Goal: Communication & Community: Answer question/provide support

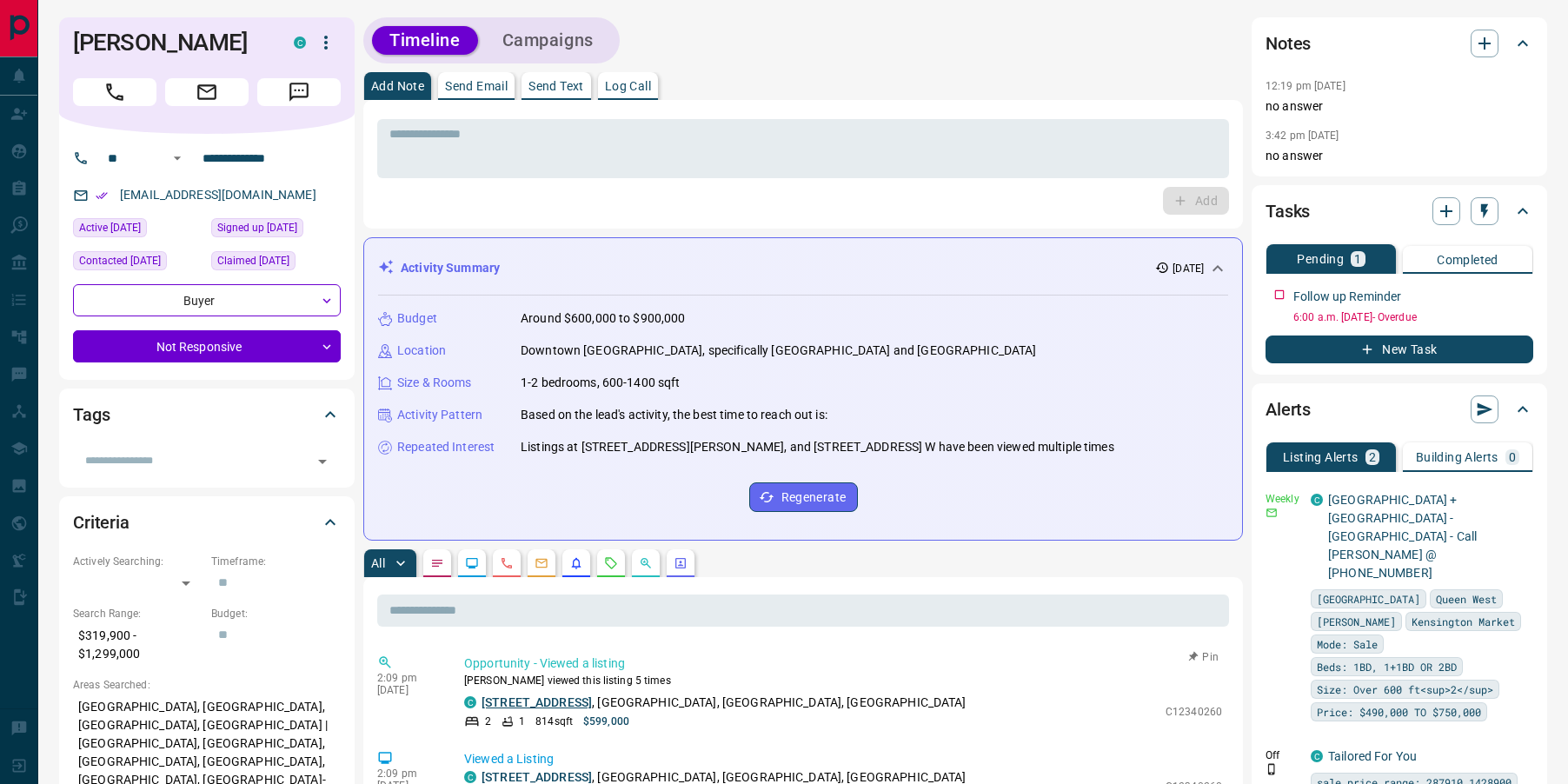
click at [555, 700] on link "[STREET_ADDRESS]" at bounding box center [537, 702] width 110 height 14
click at [552, 88] on p "Send Text" at bounding box center [556, 85] width 56 height 12
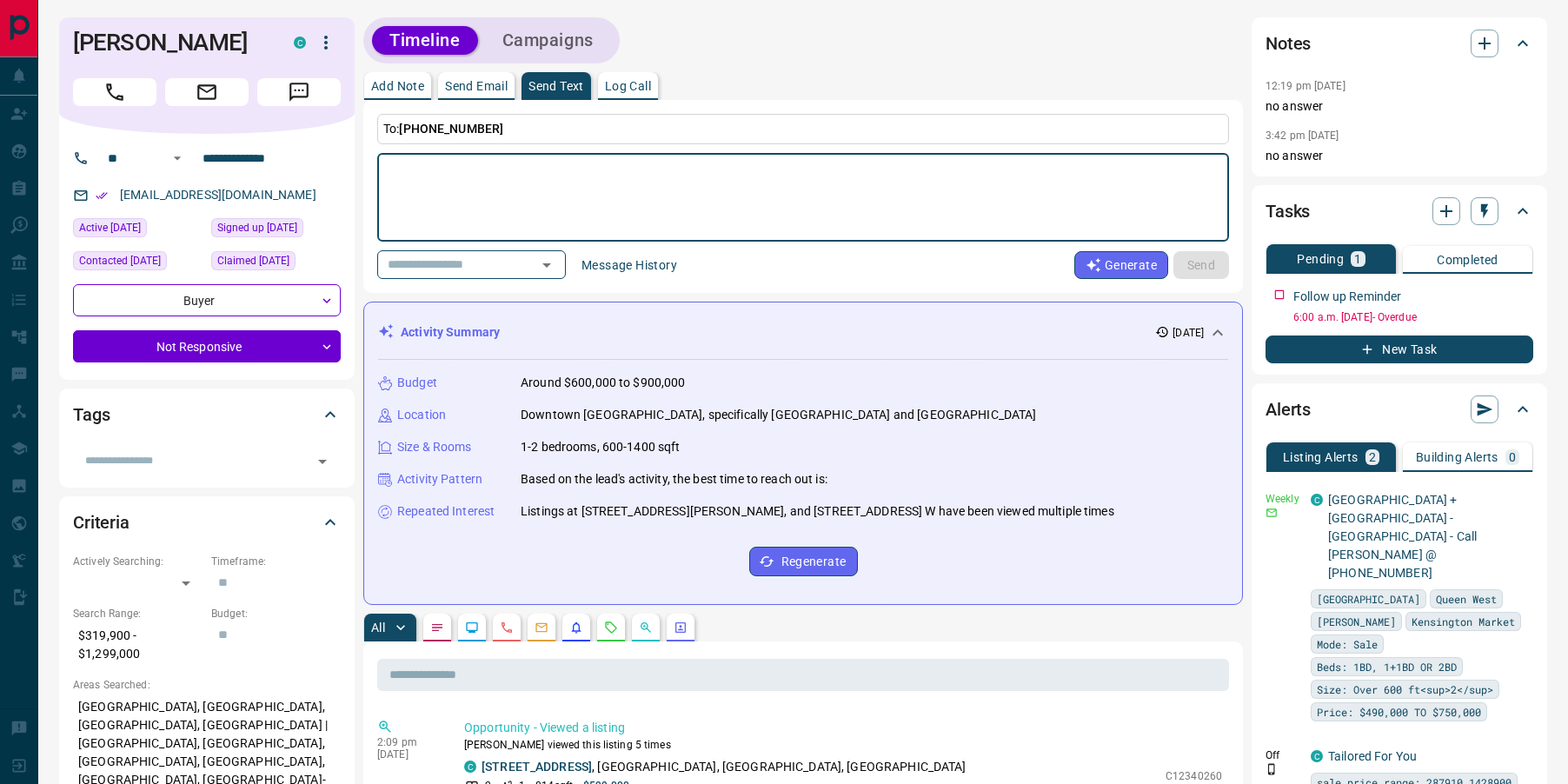
click at [666, 268] on button "Message History" at bounding box center [628, 266] width 116 height 28
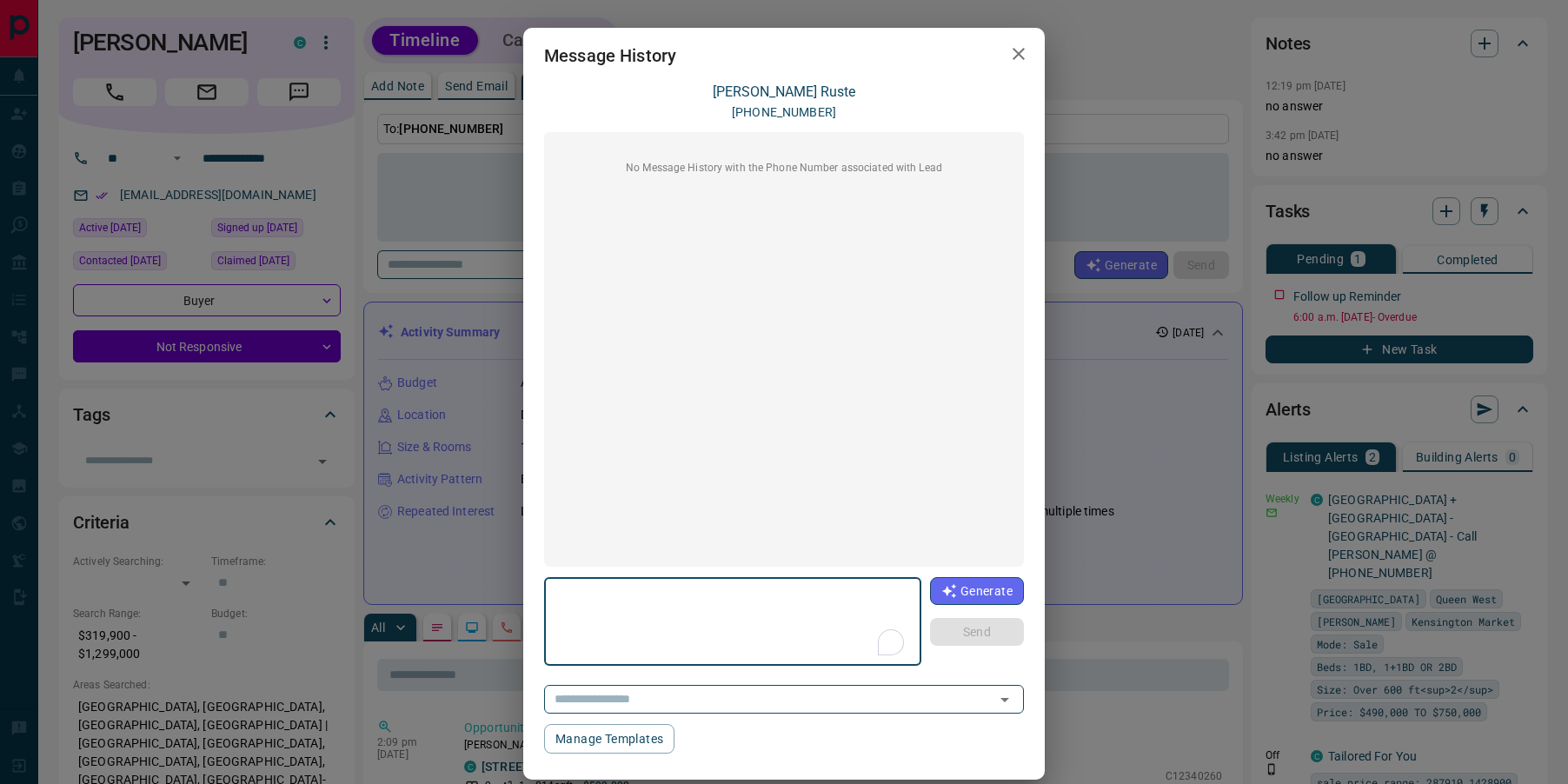
click at [652, 620] on textarea "To enrich screen reader interactions, please activate Accessibility in Grammarl…" at bounding box center [732, 622] width 353 height 74
click at [693, 612] on textarea "**********" at bounding box center [732, 622] width 351 height 74
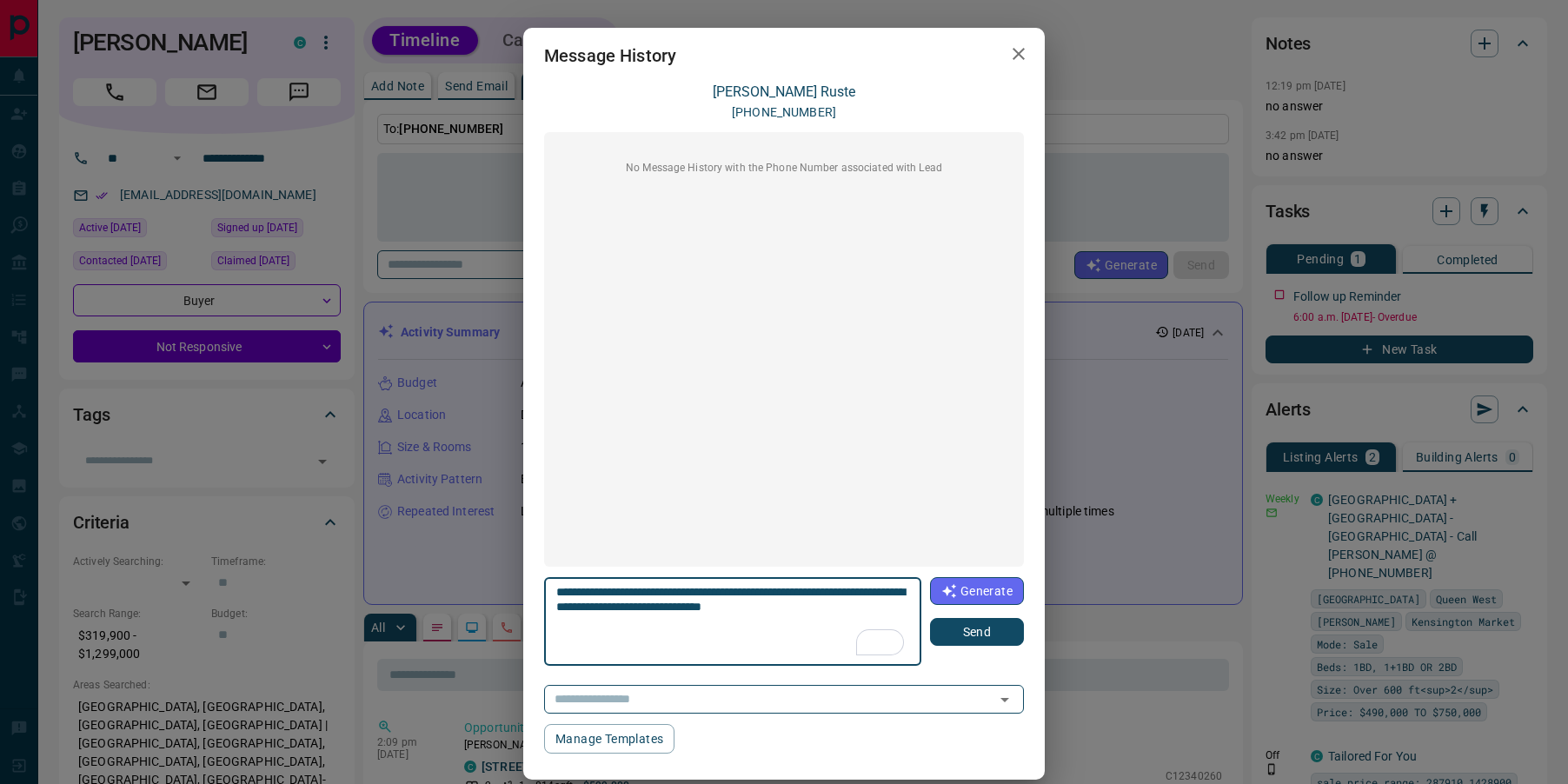
paste textarea "**********"
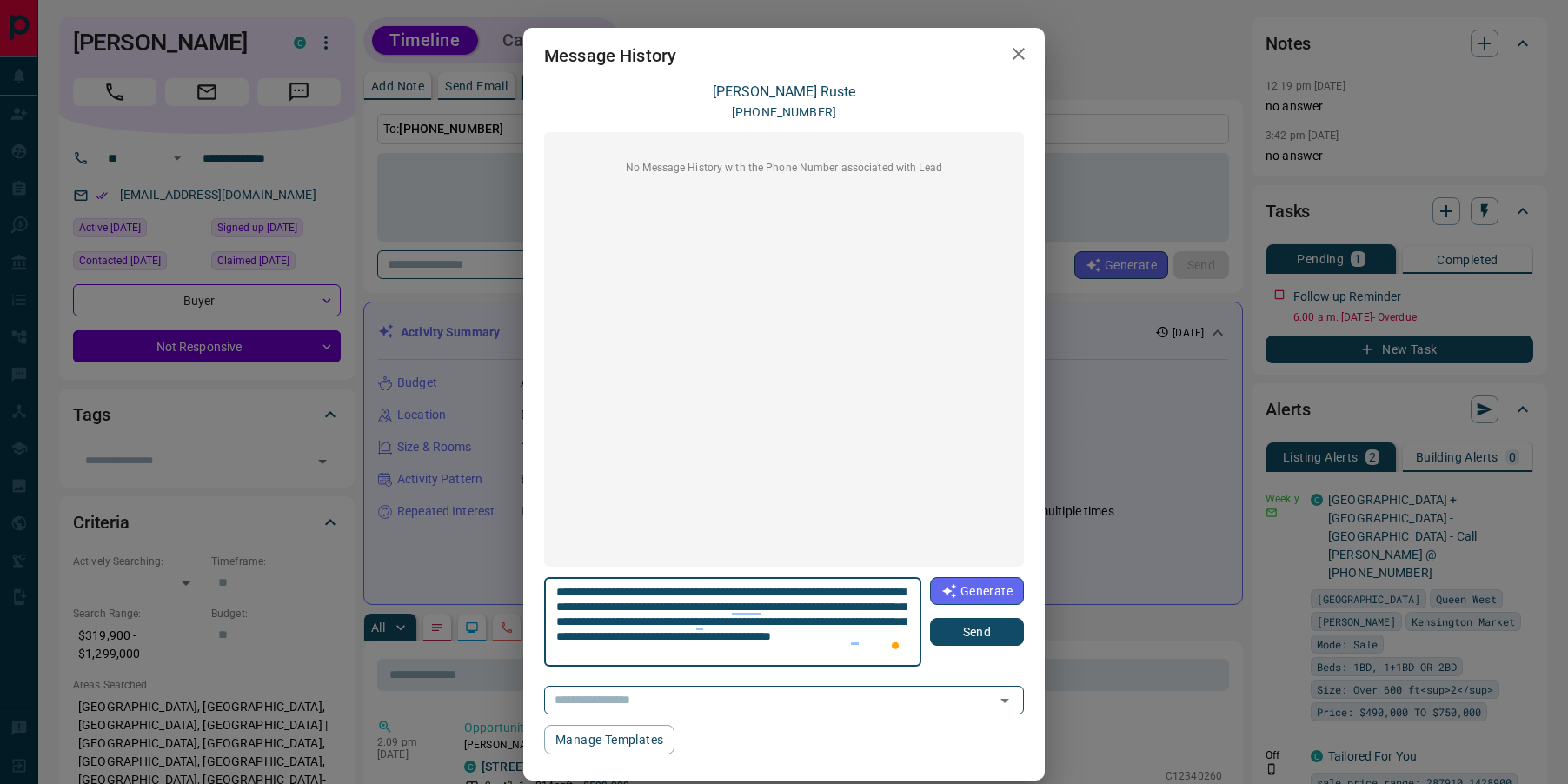
type textarea "**********"
click at [963, 635] on button "Send" at bounding box center [977, 633] width 94 height 28
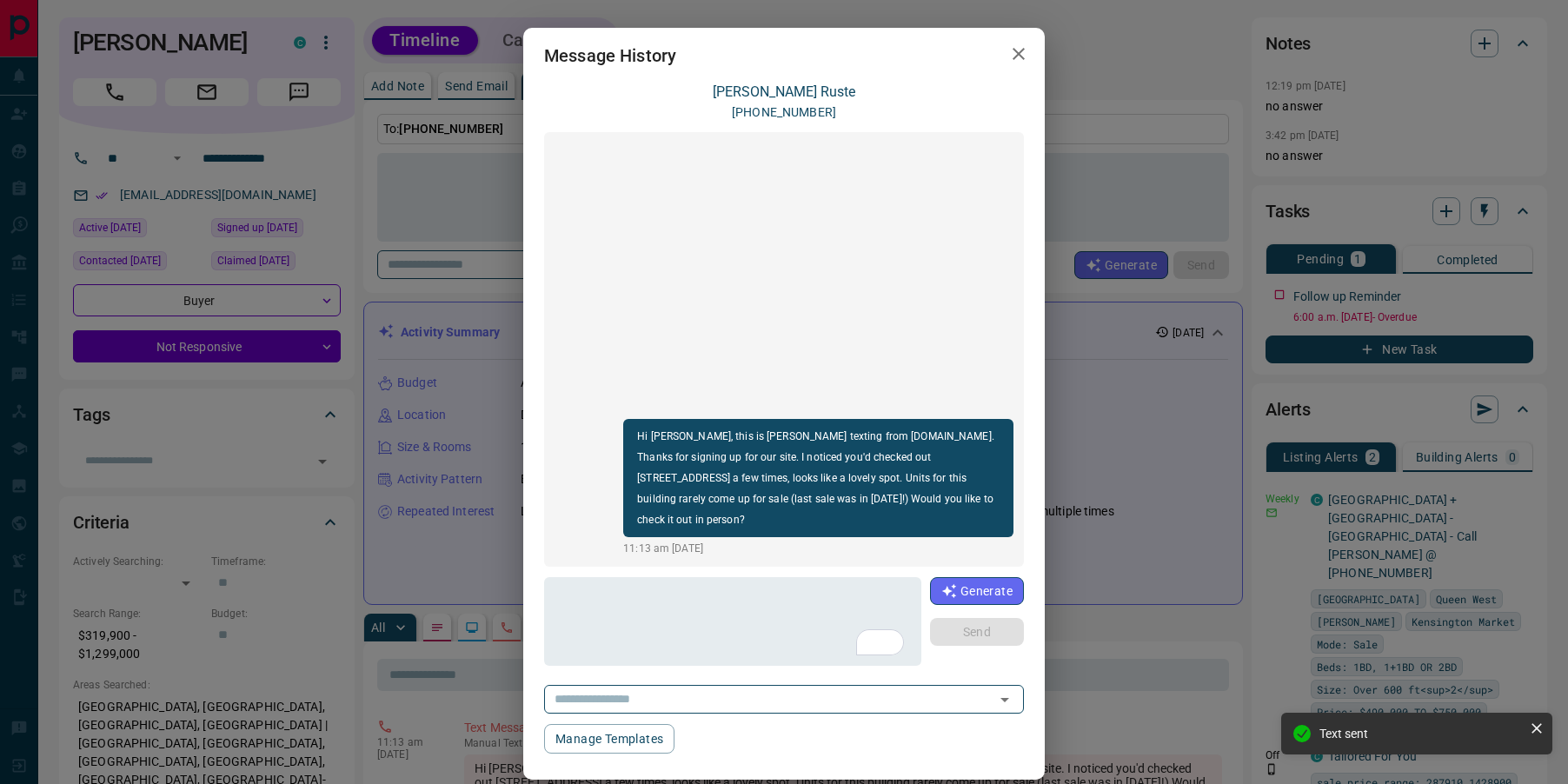
click at [1017, 53] on icon "button" at bounding box center [1018, 53] width 12 height 12
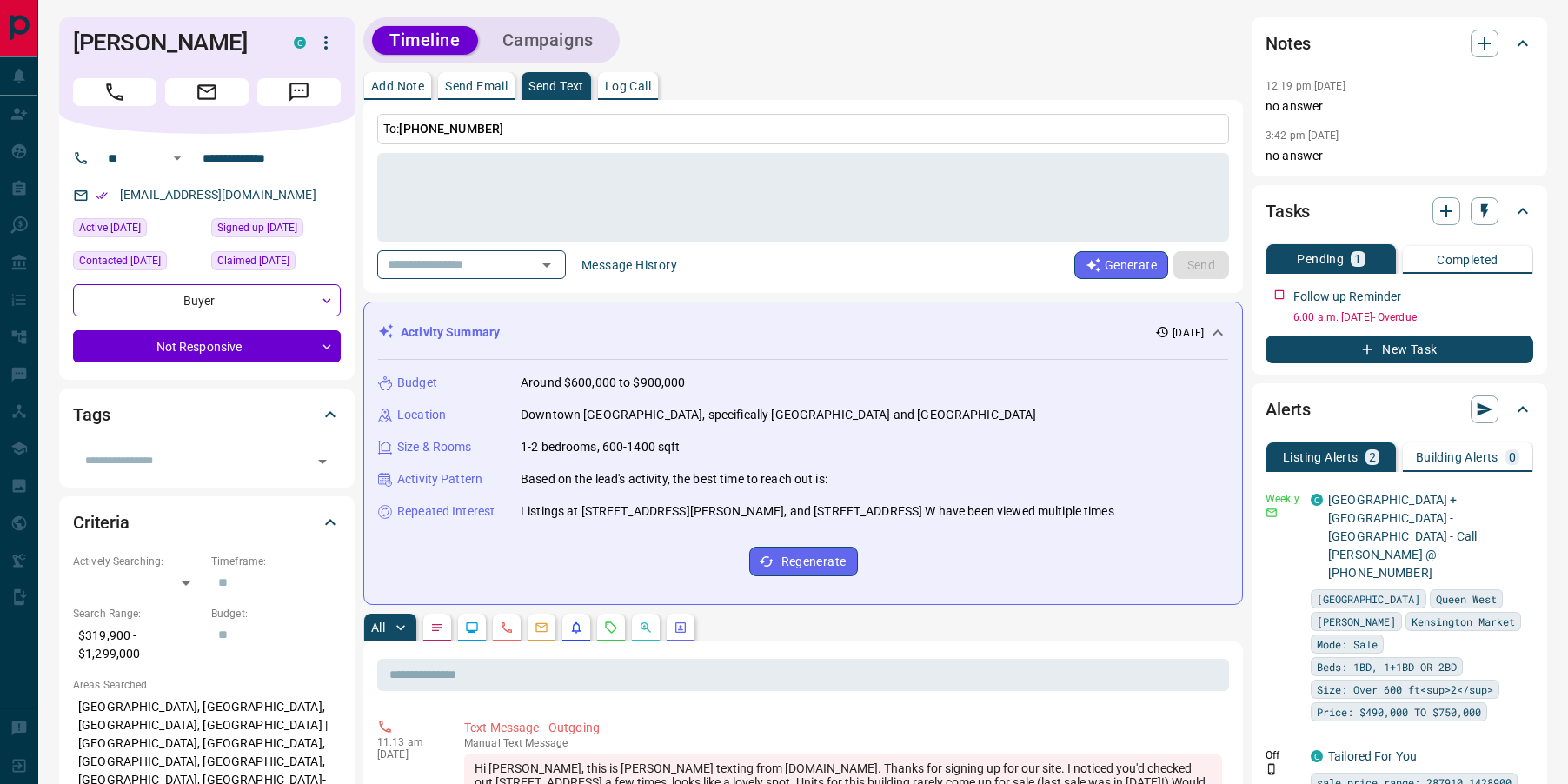
click at [412, 93] on button "Add Note" at bounding box center [397, 86] width 67 height 28
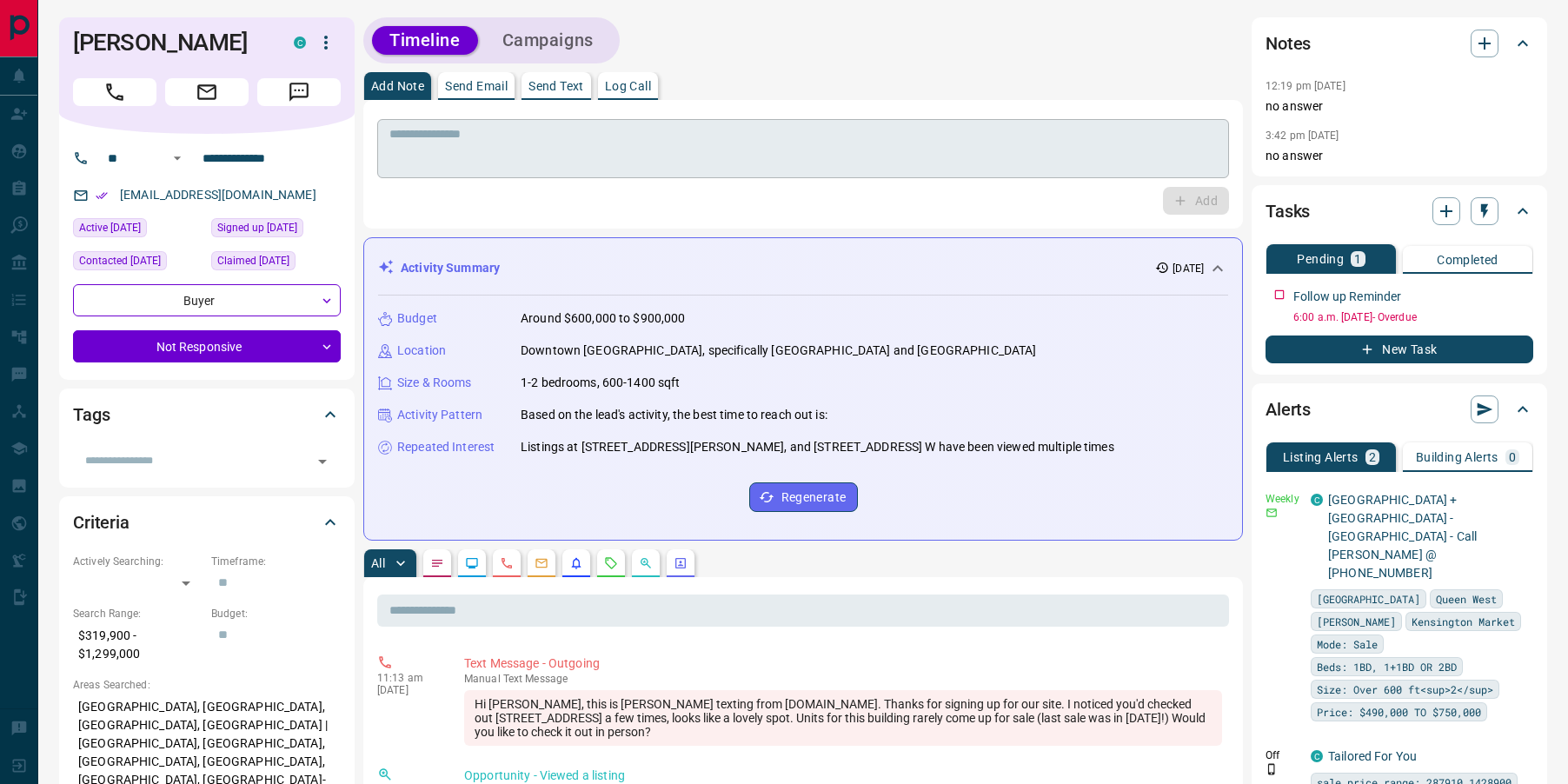
click at [445, 149] on textarea at bounding box center [802, 150] width 827 height 45
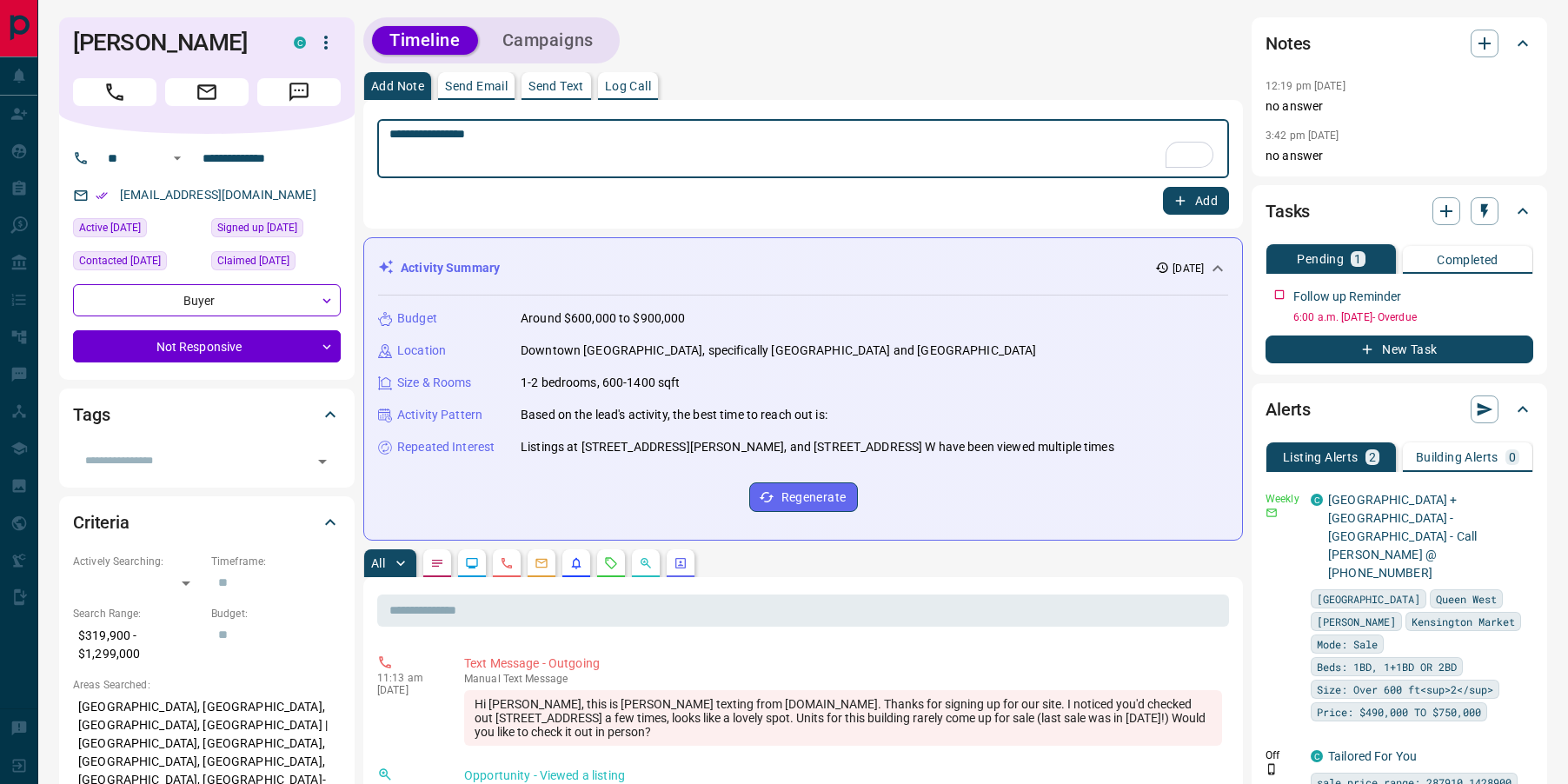
type textarea "**********"
click at [1190, 208] on button "Add" at bounding box center [1196, 201] width 66 height 28
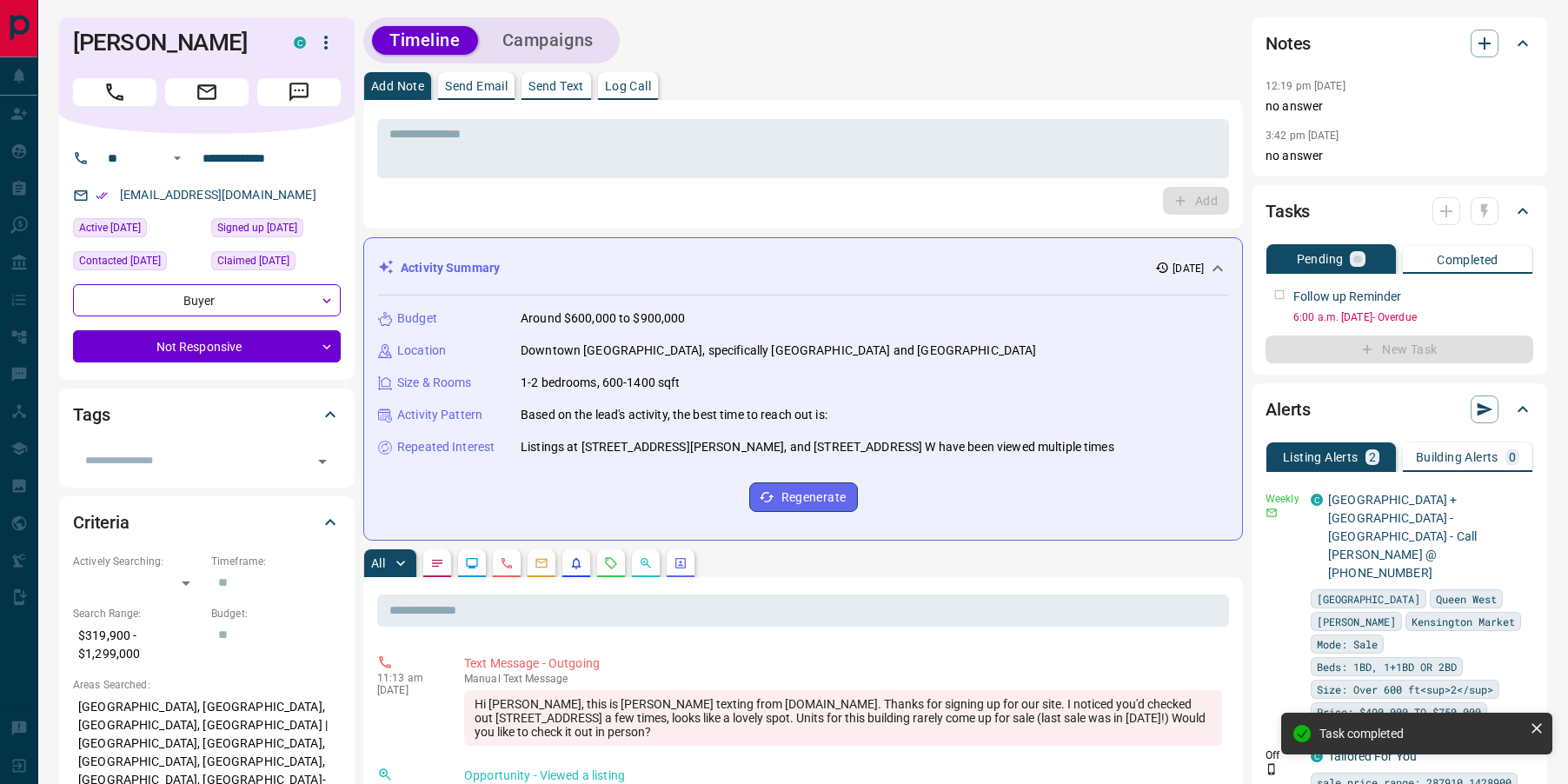
click at [1486, 217] on div at bounding box center [1465, 211] width 66 height 28
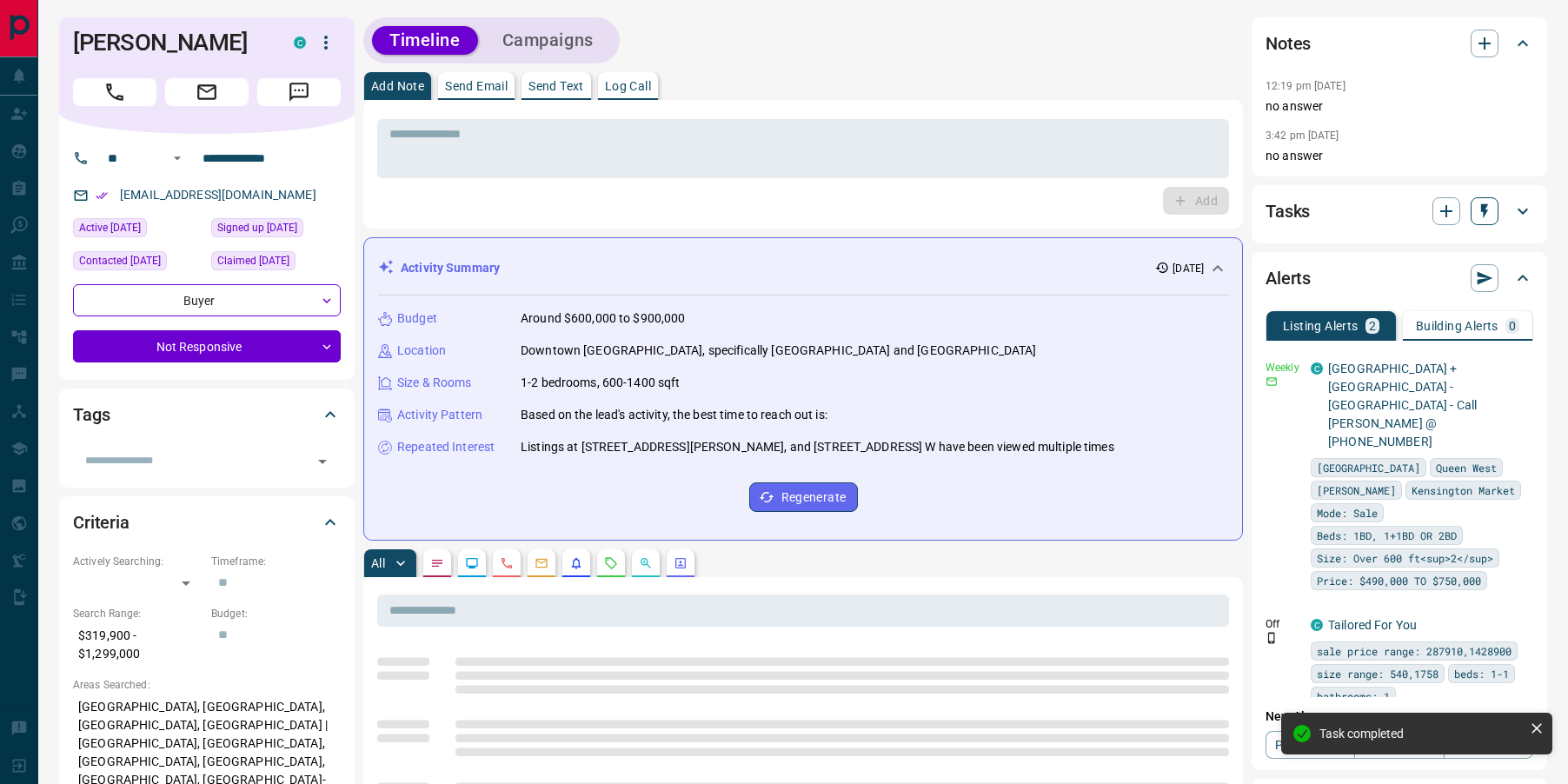
click at [1484, 208] on icon "button" at bounding box center [1484, 212] width 6 height 15
click at [1414, 294] on li "1 Week Follow-Up" at bounding box center [1439, 297] width 118 height 26
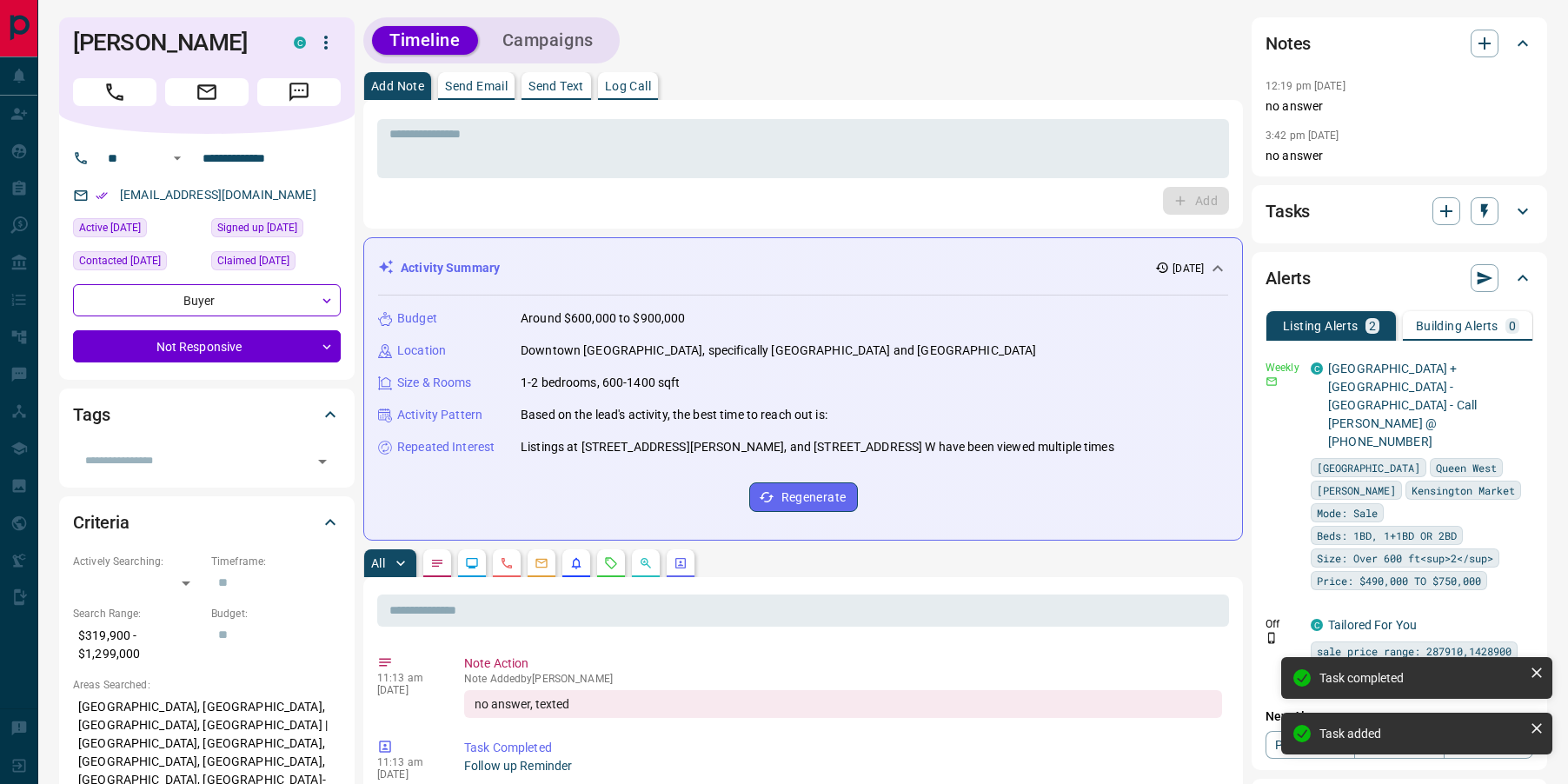
click at [1522, 209] on icon at bounding box center [1523, 211] width 20 height 20
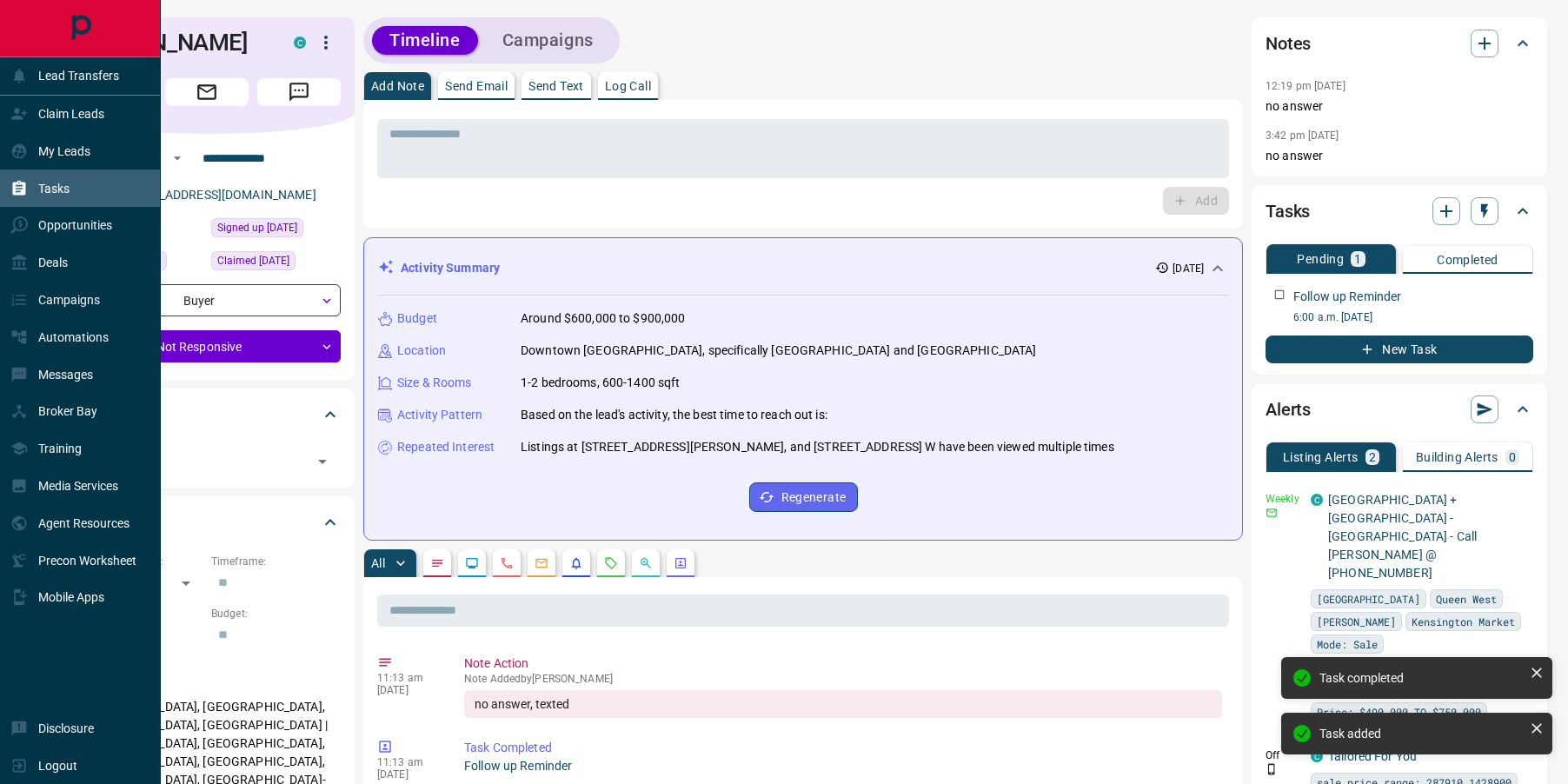
click at [22, 185] on icon at bounding box center [19, 189] width 13 height 15
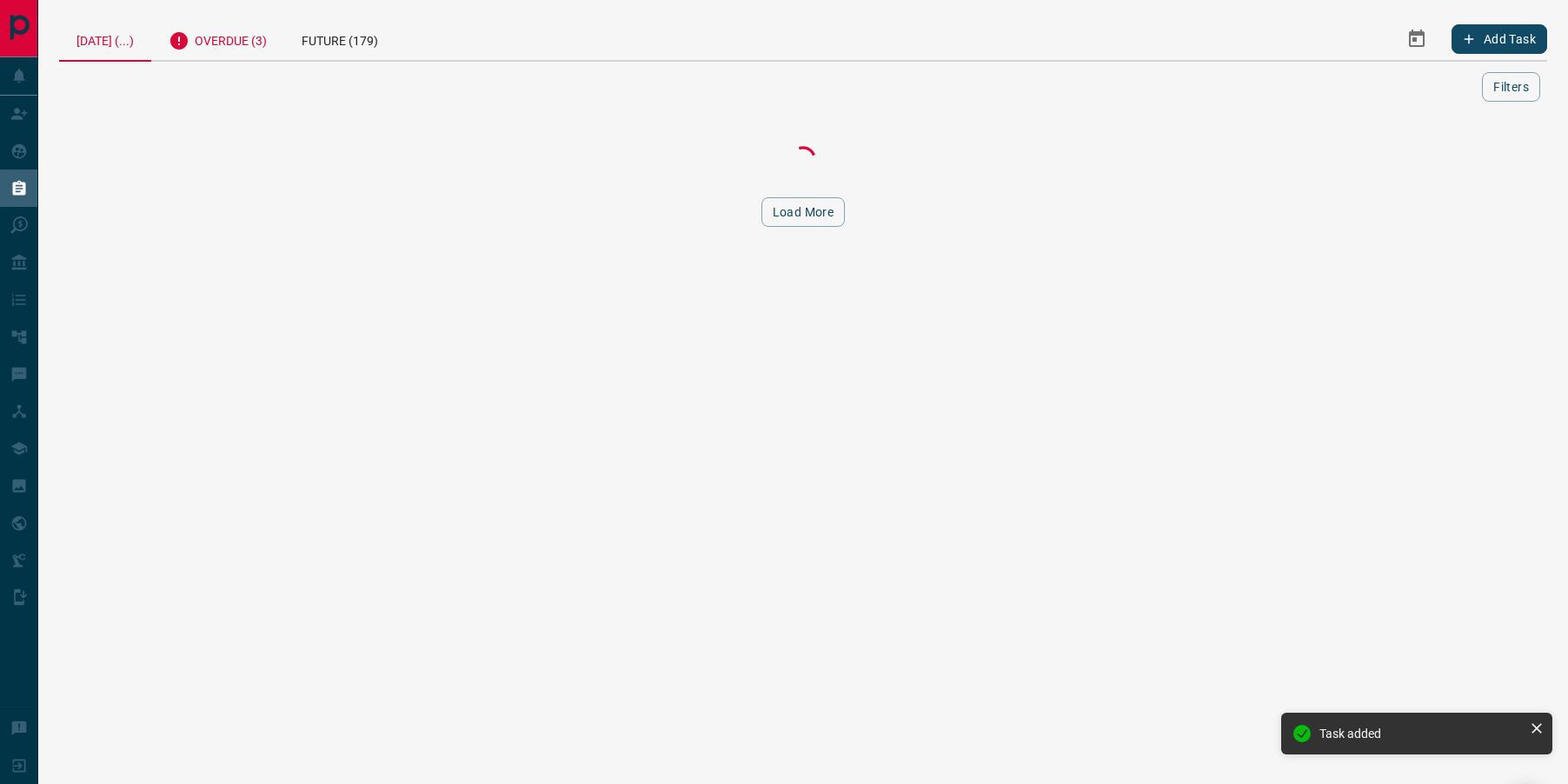
click at [210, 47] on div "Overdue (3)" at bounding box center [217, 39] width 133 height 43
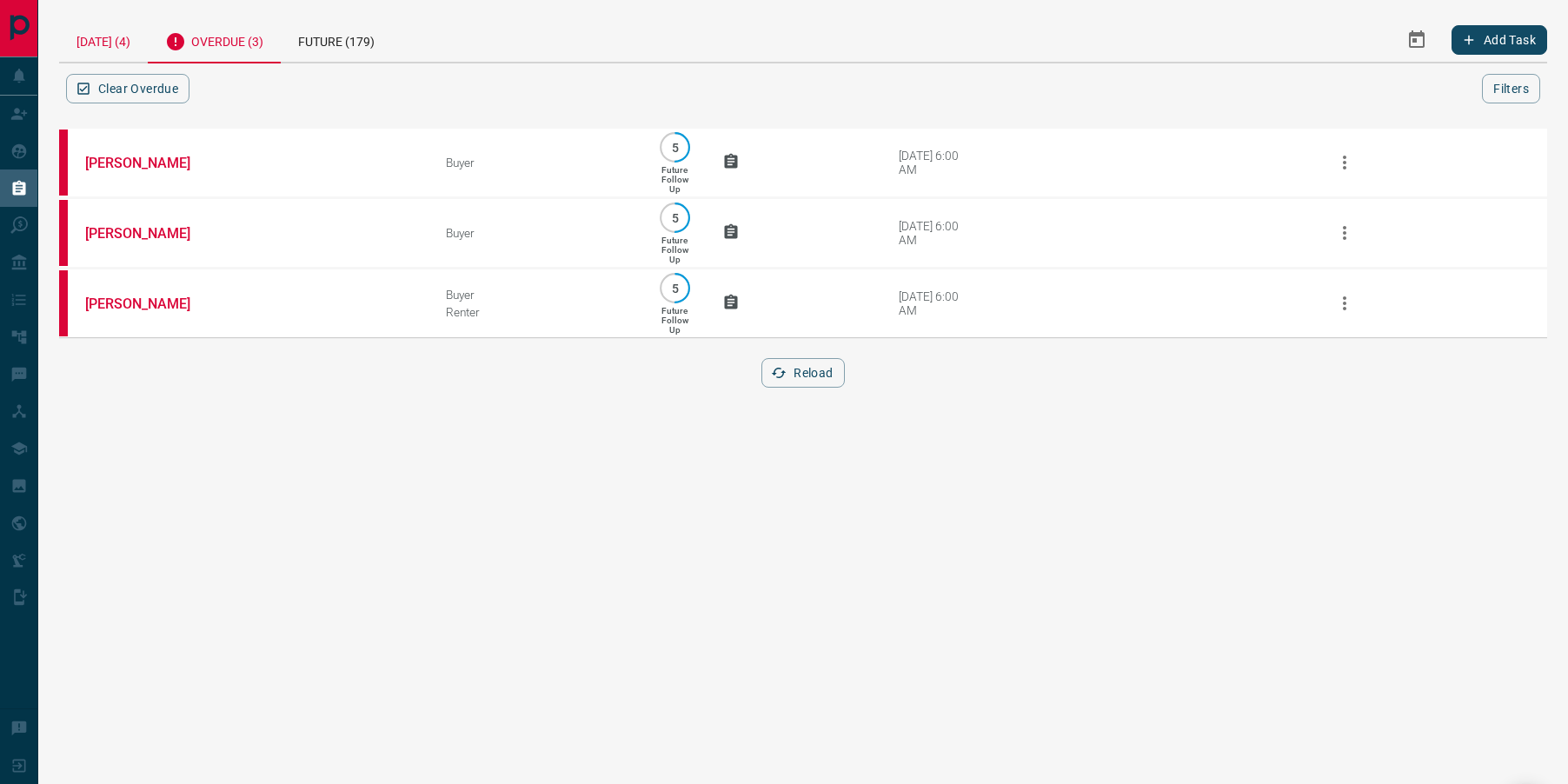
click at [97, 40] on div "[DATE] (4)" at bounding box center [103, 40] width 88 height 45
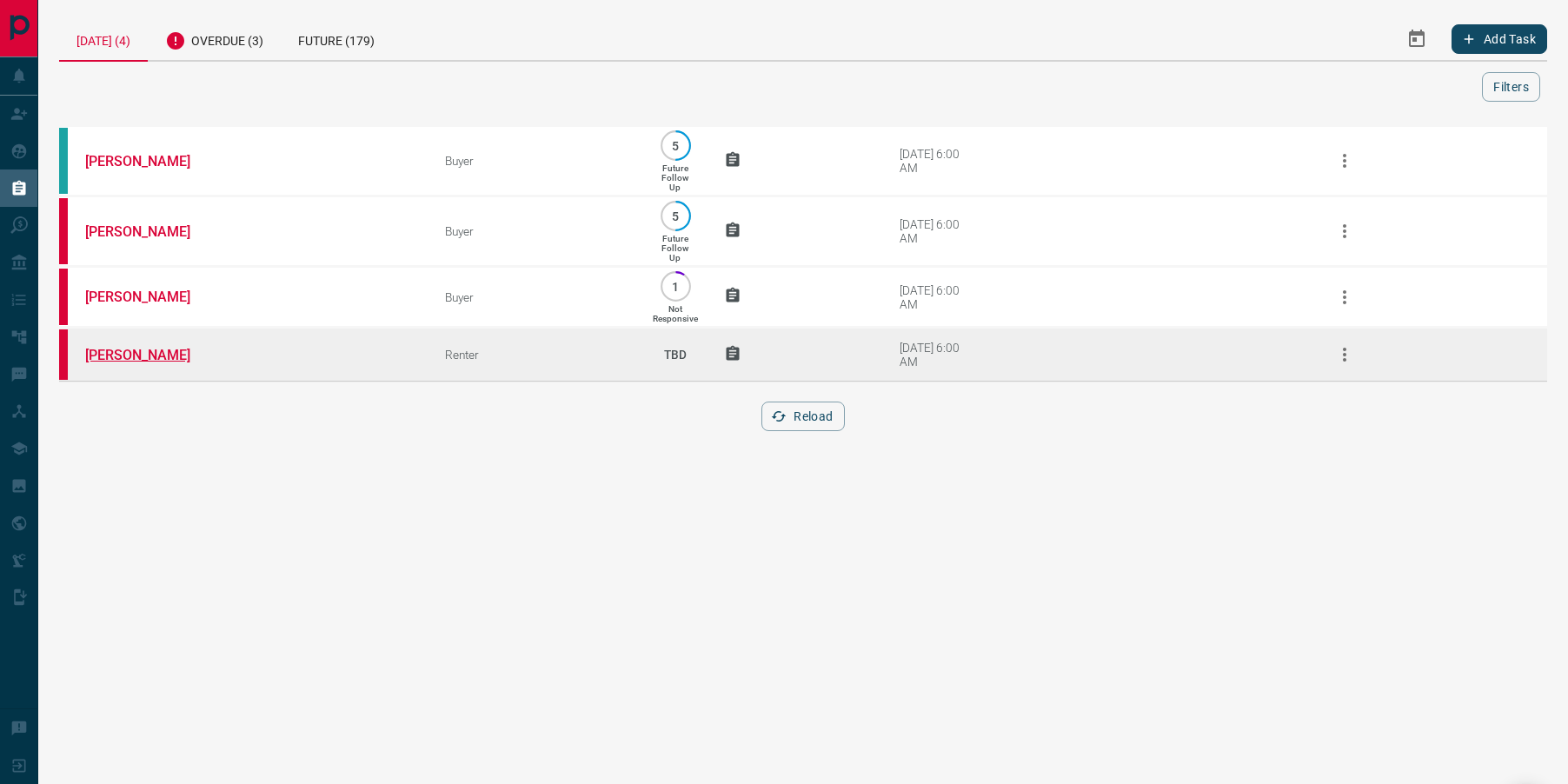
click at [123, 359] on link "[PERSON_NAME]" at bounding box center [150, 356] width 130 height 17
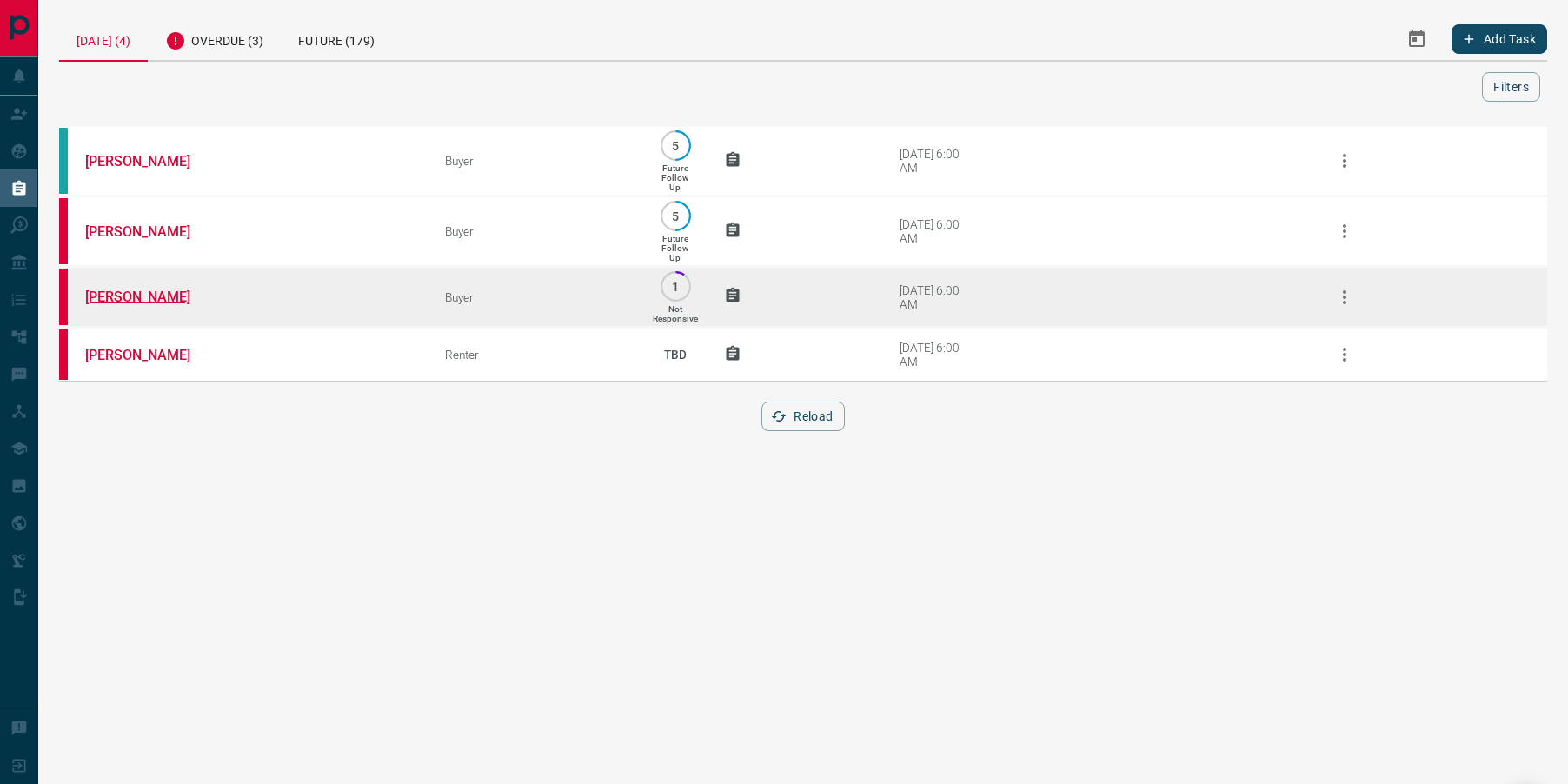
click at [113, 302] on link "[PERSON_NAME]" at bounding box center [150, 297] width 130 height 17
